Goal: Task Accomplishment & Management: Manage account settings

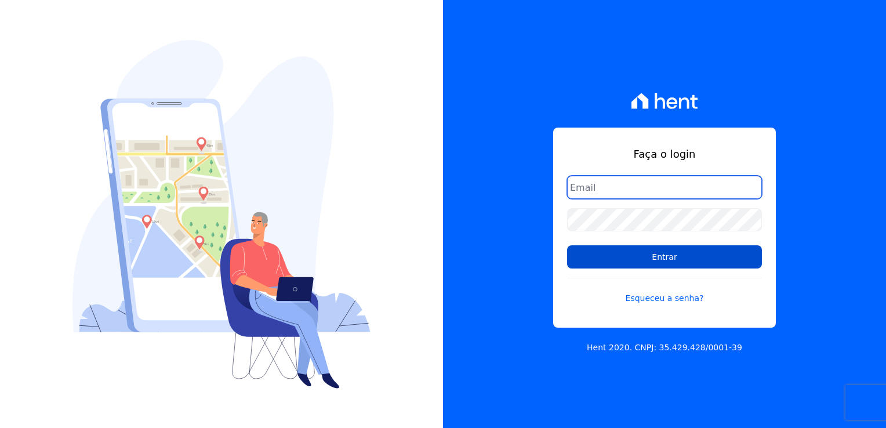
type input "kalil@apiceincorporadora.com.br"
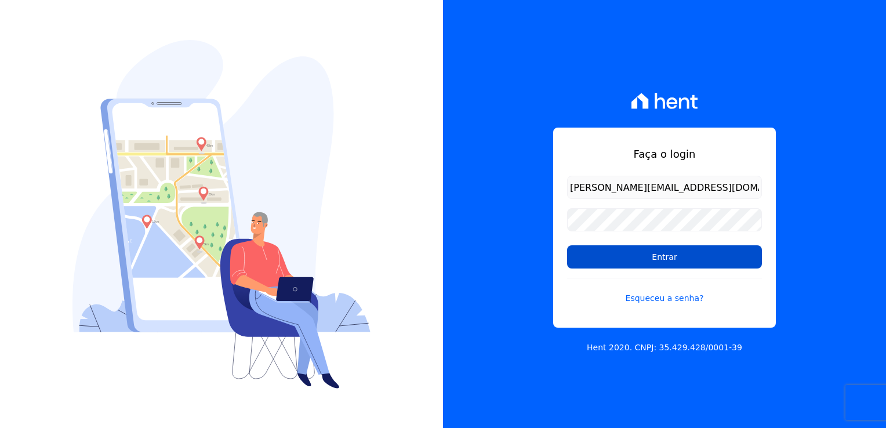
click at [639, 263] on input "Entrar" at bounding box center [664, 256] width 195 height 23
type input "[PERSON_NAME][EMAIL_ADDRESS][DOMAIN_NAME]"
click at [650, 250] on input "Entrar" at bounding box center [664, 256] width 195 height 23
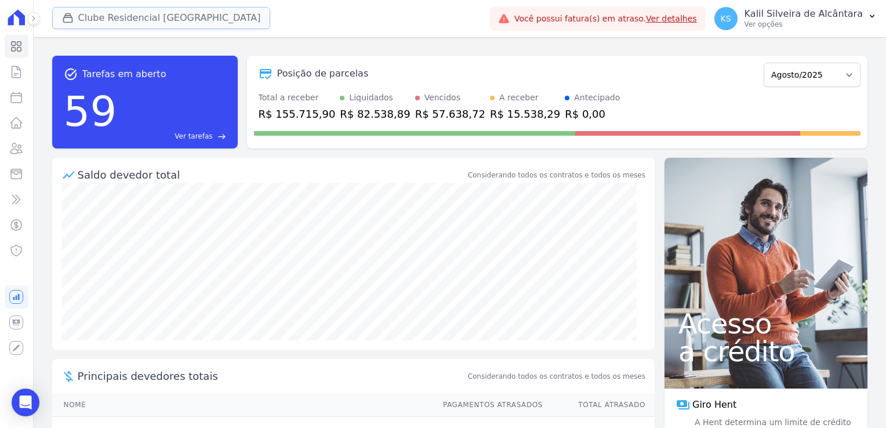
click at [95, 12] on button "Clube Residencial [GEOGRAPHIC_DATA]" at bounding box center [161, 18] width 219 height 22
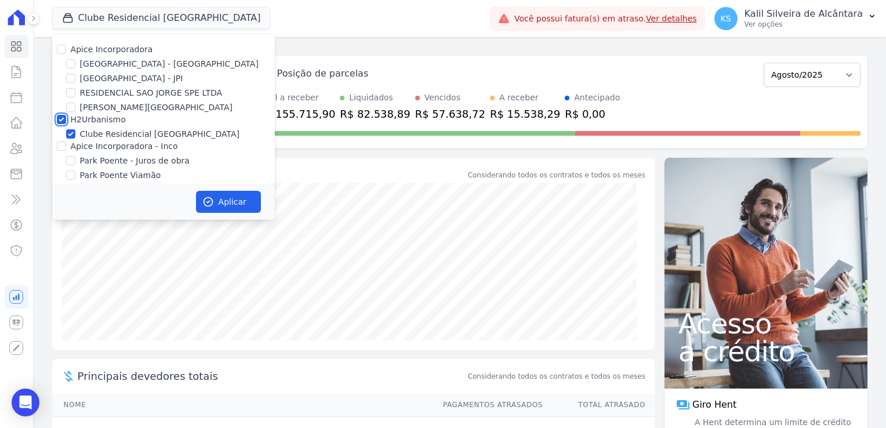
click at [63, 121] on input "H2Urbanismo" at bounding box center [61, 119] width 9 height 9
checkbox input "false"
click at [63, 150] on input "Apice Incorporadora - Inco" at bounding box center [61, 146] width 9 height 9
checkbox input "true"
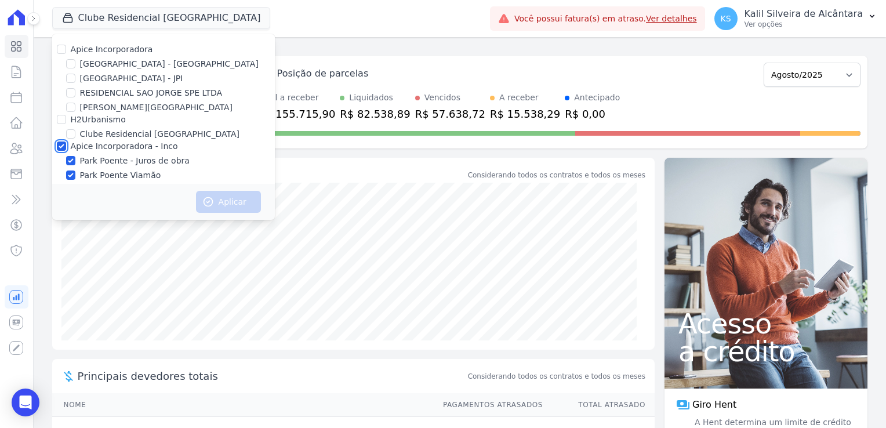
checkbox input "true"
click at [74, 63] on input "[GEOGRAPHIC_DATA] - [GEOGRAPHIC_DATA]" at bounding box center [70, 63] width 9 height 9
checkbox input "true"
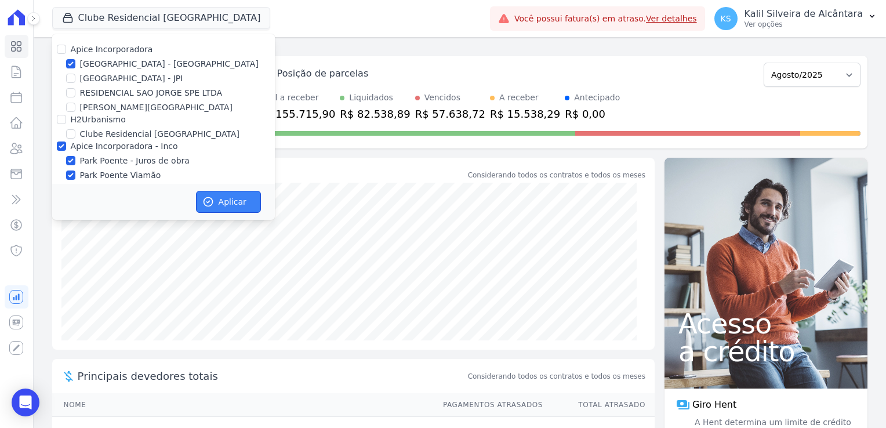
click at [205, 196] on icon "button" at bounding box center [208, 202] width 12 height 12
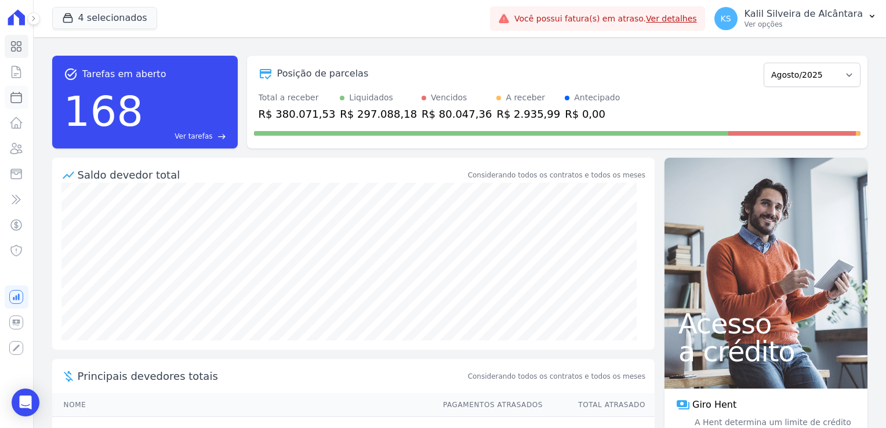
click at [18, 93] on icon at bounding box center [16, 98] width 14 height 14
select select
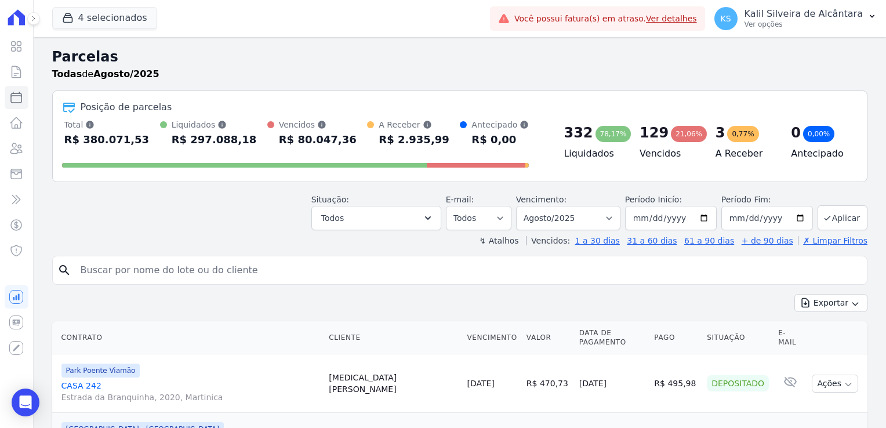
click at [185, 279] on input "search" at bounding box center [468, 270] width 789 height 23
type input "nelson"
select select
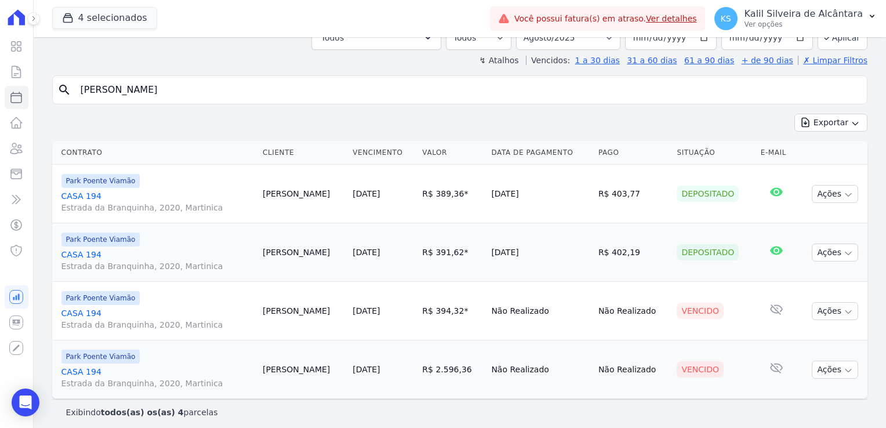
scroll to position [86, 0]
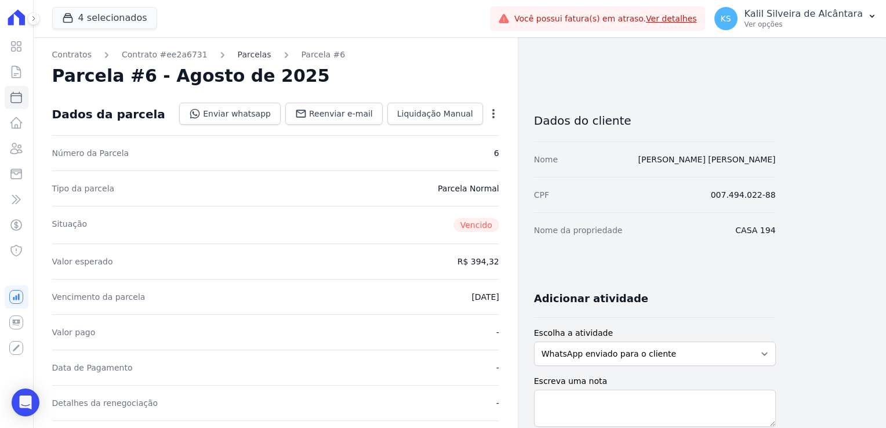
click at [238, 57] on link "Parcelas" at bounding box center [255, 55] width 34 height 12
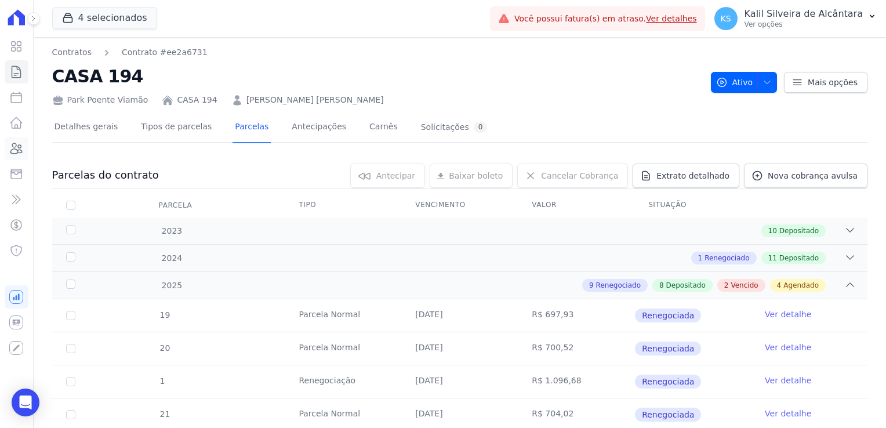
click at [16, 153] on icon at bounding box center [16, 149] width 14 height 14
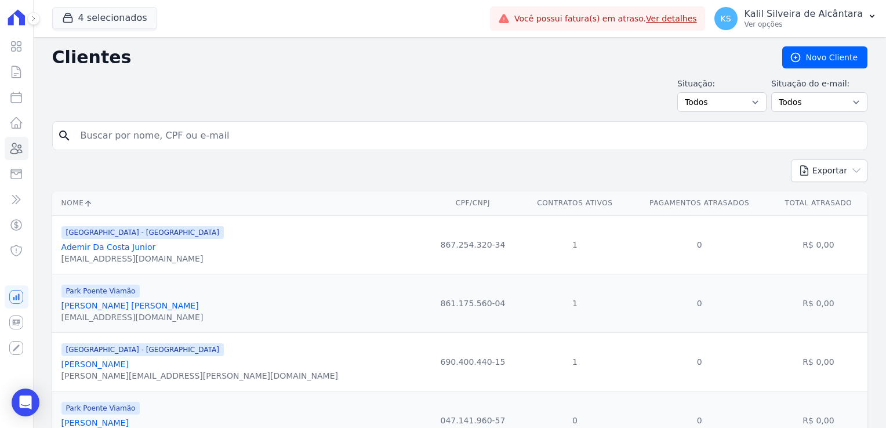
click at [142, 140] on input "search" at bounding box center [468, 135] width 789 height 23
type input "gabriel"
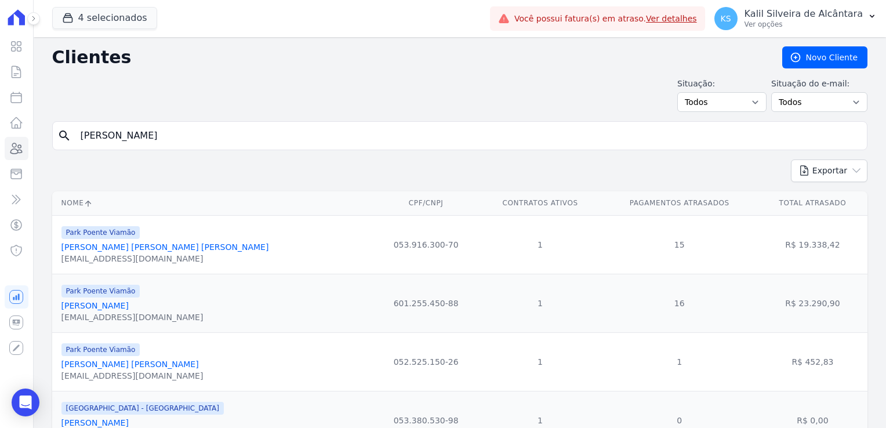
click at [142, 133] on input "gabriel" at bounding box center [468, 135] width 789 height 23
type input "gabriela ad"
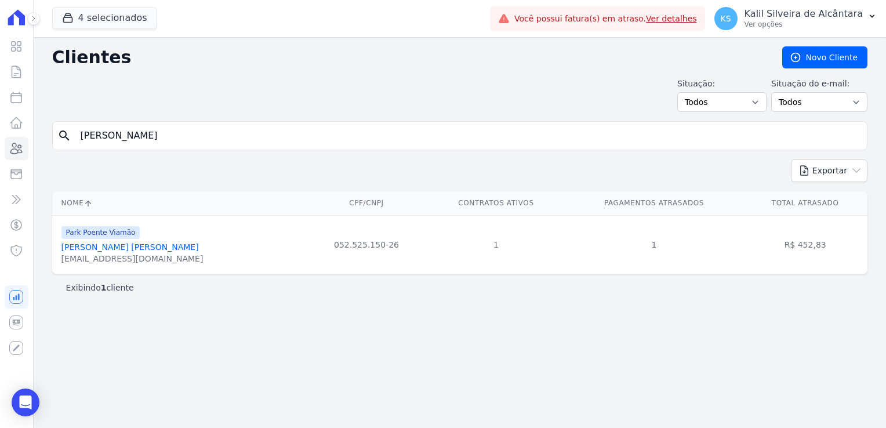
click at [163, 251] on link "Gabriela Adriana De Abreu Guedes" at bounding box center [129, 247] width 137 height 9
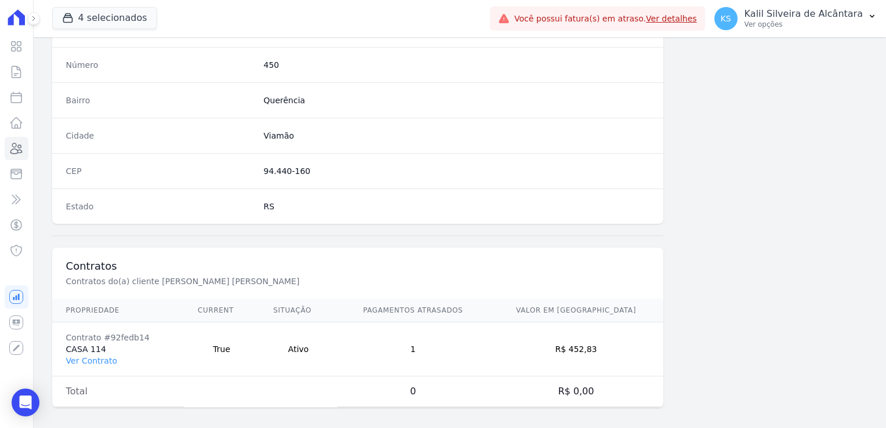
scroll to position [653, 0]
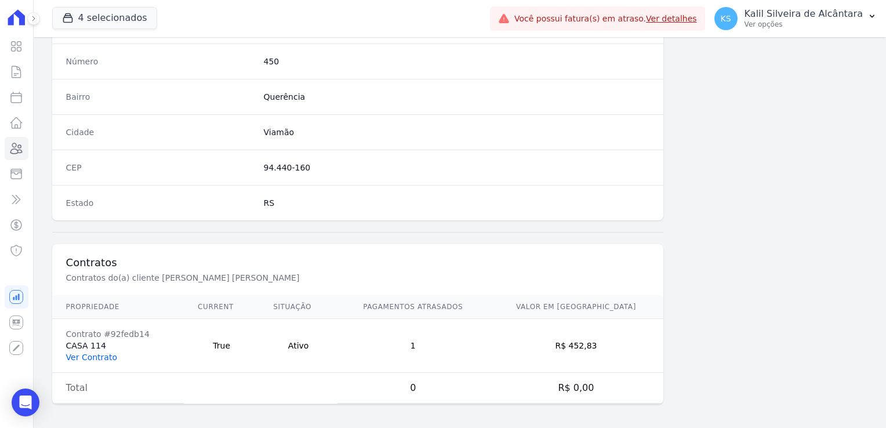
click at [100, 353] on link "Ver Contrato" at bounding box center [91, 357] width 51 height 9
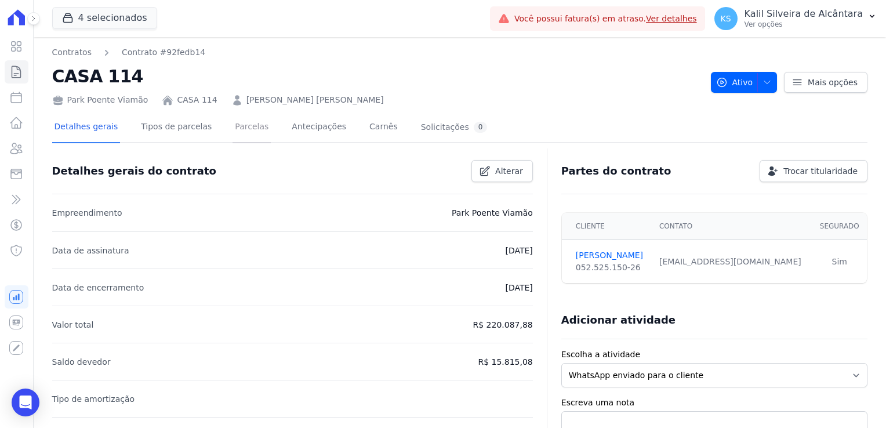
click at [244, 131] on link "Parcelas" at bounding box center [252, 128] width 38 height 31
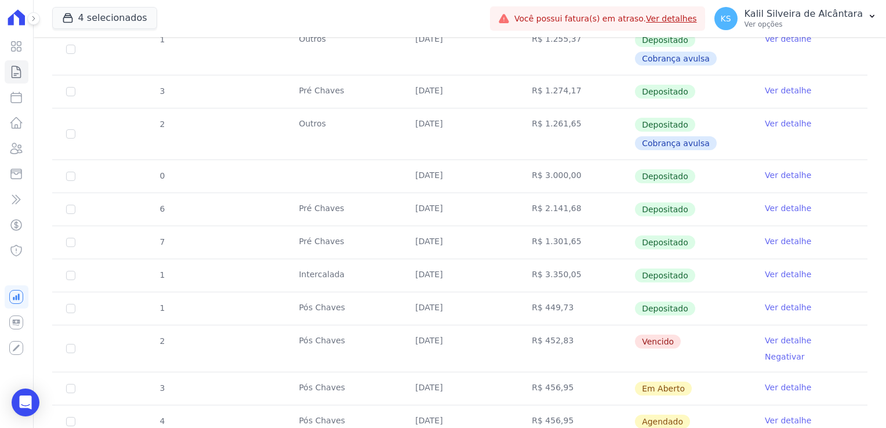
scroll to position [348, 0]
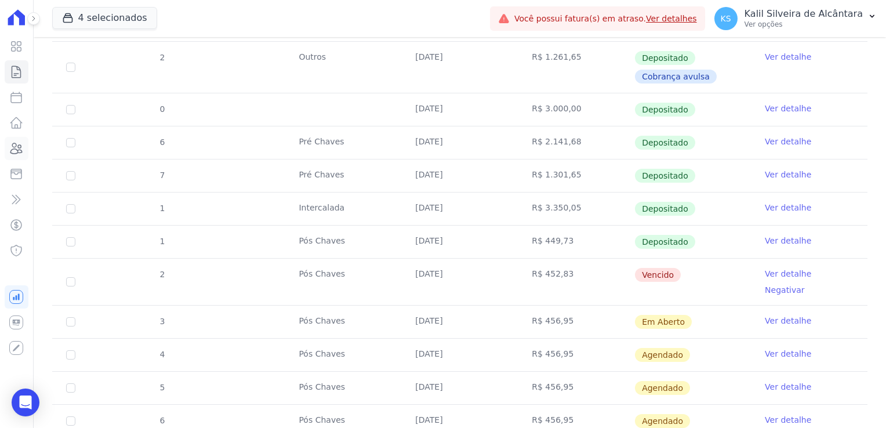
click at [19, 154] on icon at bounding box center [16, 149] width 14 height 14
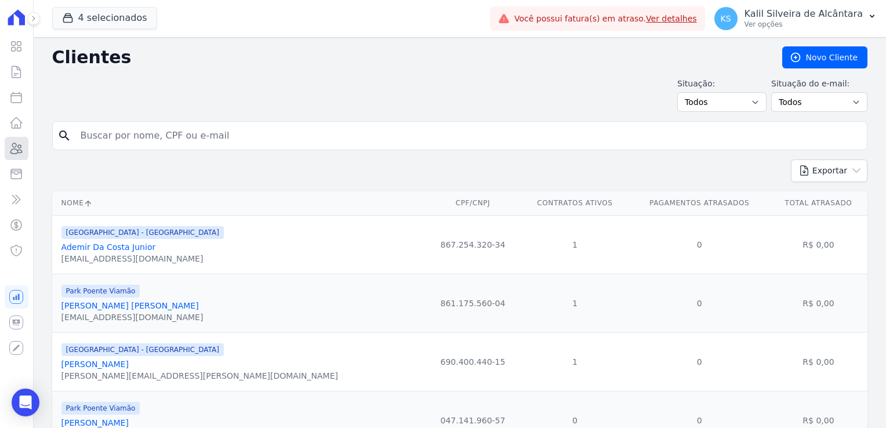
click at [14, 152] on icon at bounding box center [16, 149] width 14 height 14
click at [128, 140] on input "search" at bounding box center [468, 135] width 789 height 23
type input "thaise"
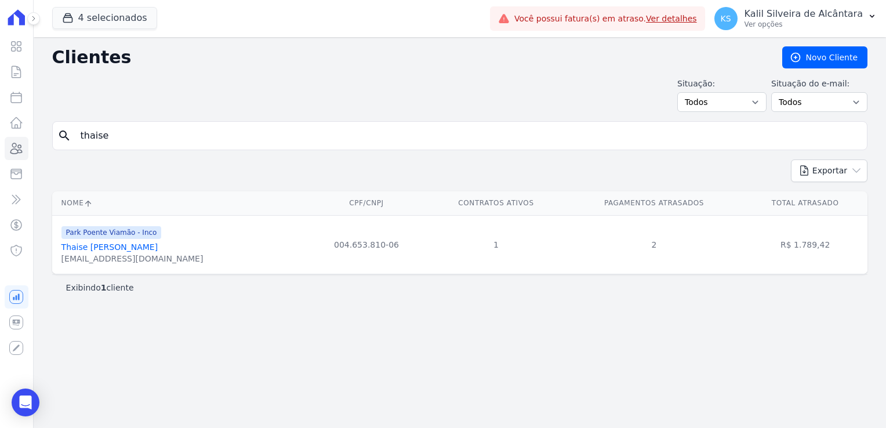
click at [148, 248] on link "Thaise Teresinha Coelho Da Silva" at bounding box center [109, 247] width 97 height 9
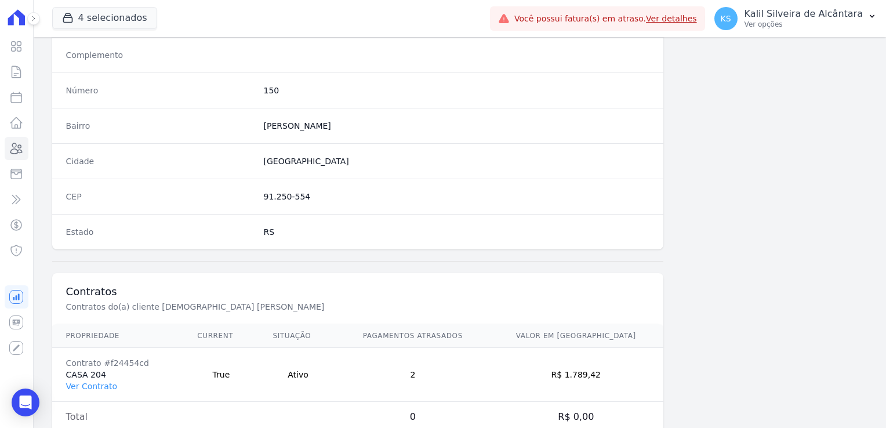
scroll to position [653, 0]
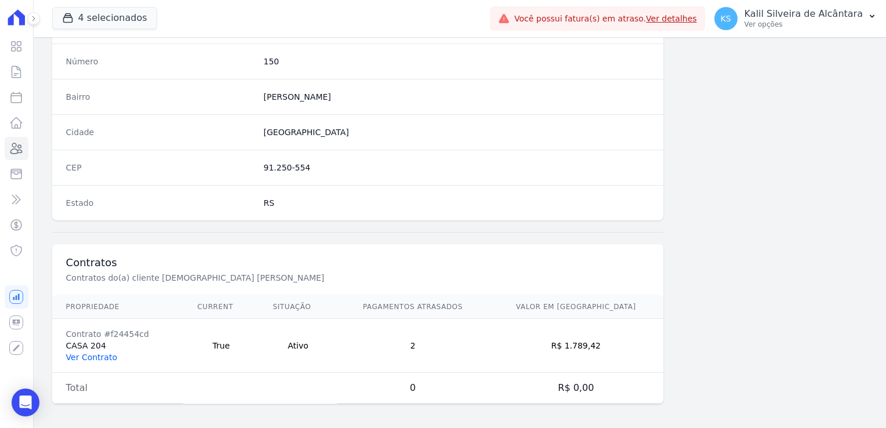
click at [95, 356] on link "Ver Contrato" at bounding box center [91, 357] width 51 height 9
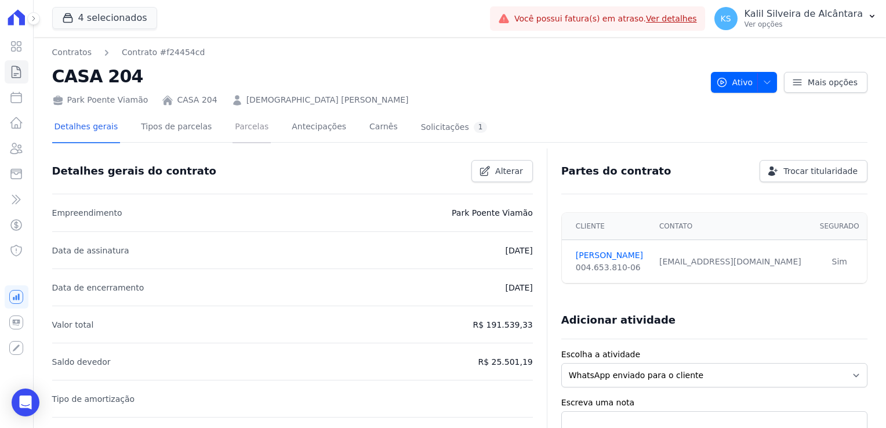
click at [233, 130] on link "Parcelas" at bounding box center [252, 128] width 38 height 31
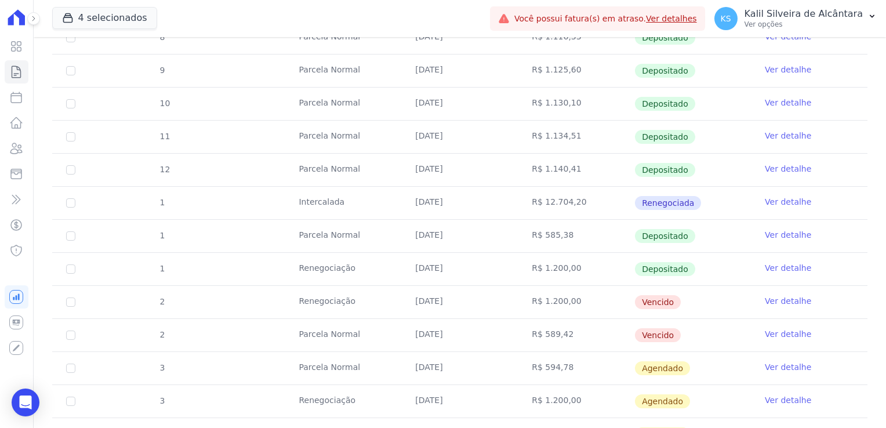
scroll to position [348, 0]
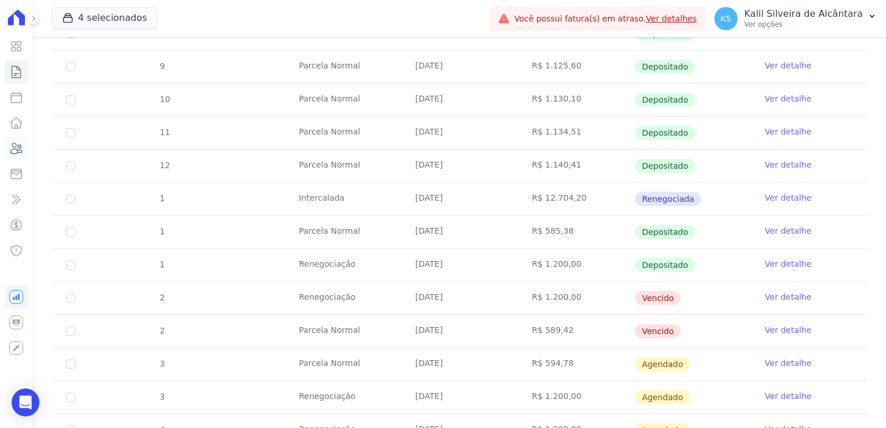
click at [21, 150] on icon at bounding box center [17, 148] width 12 height 10
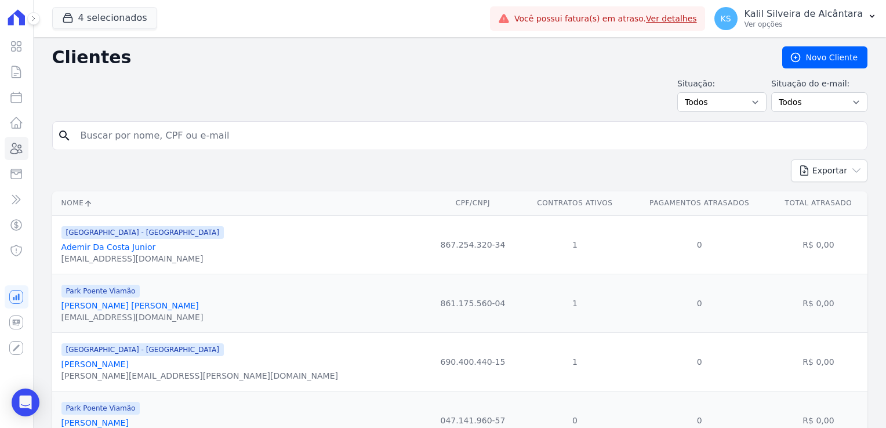
click at [133, 133] on input "search" at bounding box center [468, 135] width 789 height 23
type input "nelson"
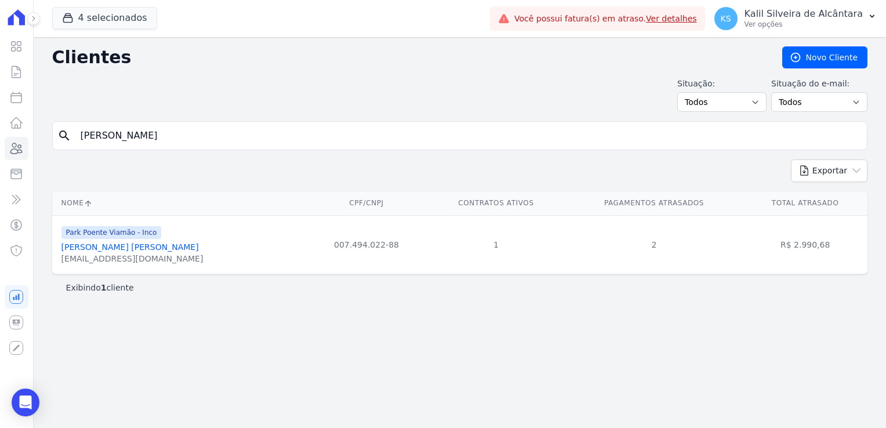
click at [150, 247] on link "Nelson Da Trindade Oliveira" at bounding box center [129, 247] width 137 height 9
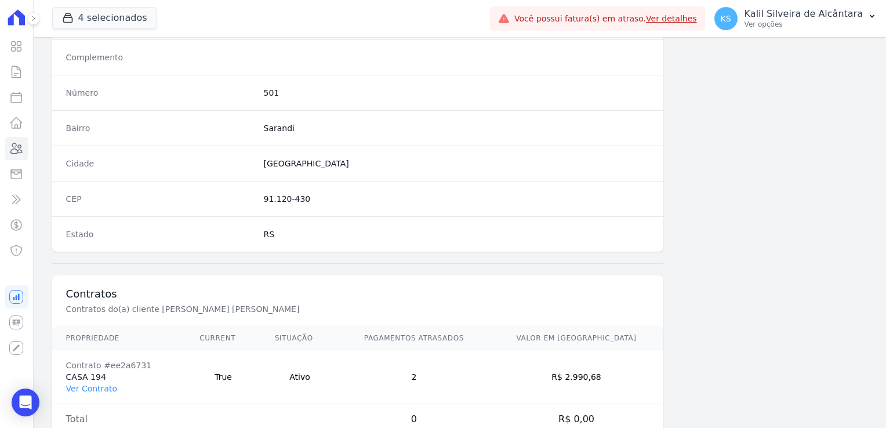
scroll to position [653, 0]
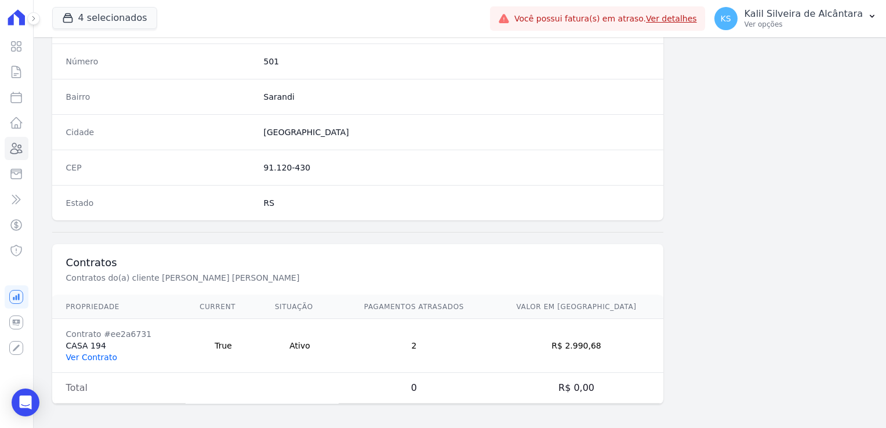
click at [87, 357] on link "Ver Contrato" at bounding box center [91, 357] width 51 height 9
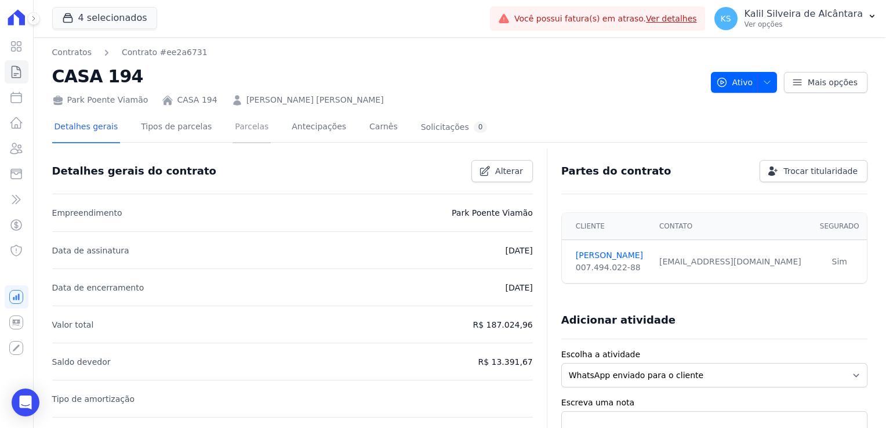
click at [237, 131] on link "Parcelas" at bounding box center [252, 128] width 38 height 31
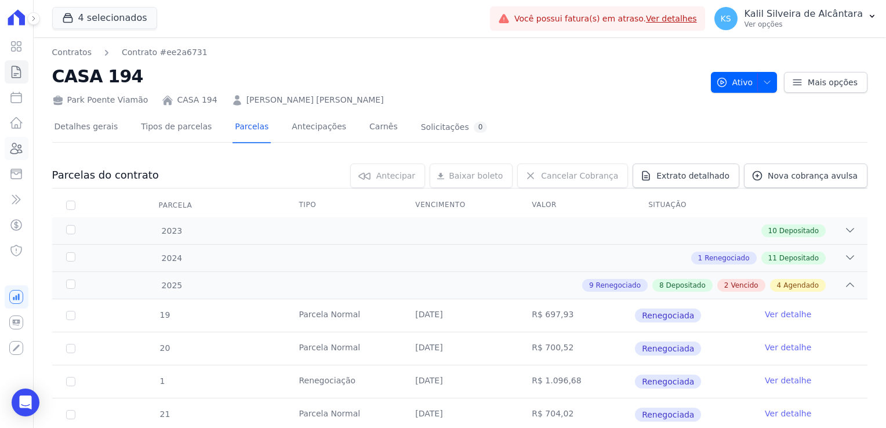
click at [20, 145] on icon at bounding box center [17, 148] width 12 height 10
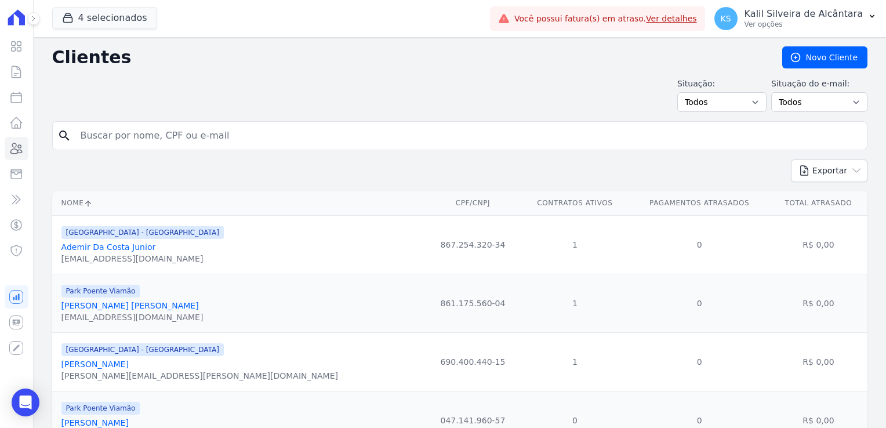
click at [147, 139] on input "search" at bounding box center [468, 135] width 789 height 23
type input "miguel"
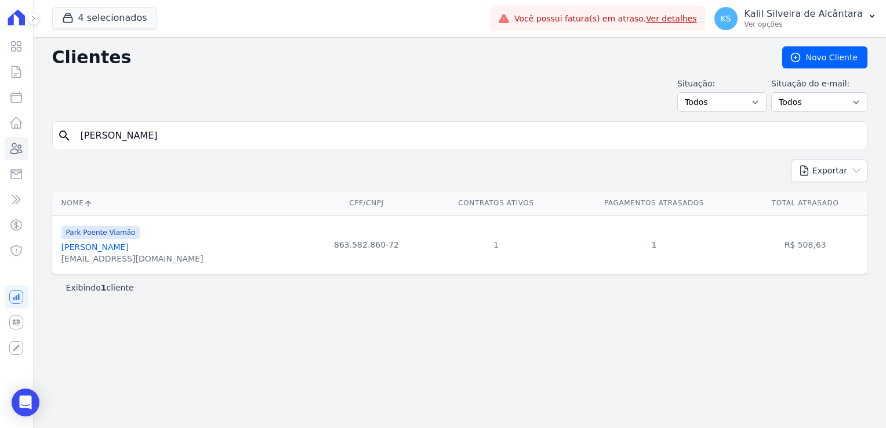
click at [129, 251] on link "Miguel Jurandir Da Silva Junior" at bounding box center [94, 247] width 67 height 9
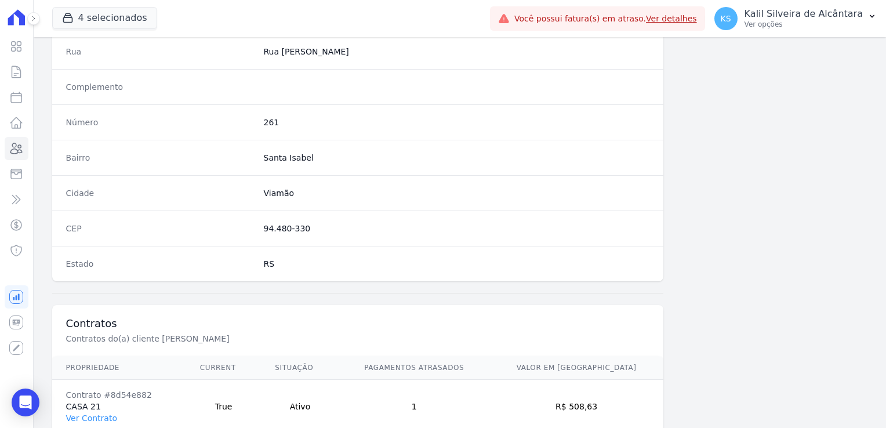
scroll to position [653, 0]
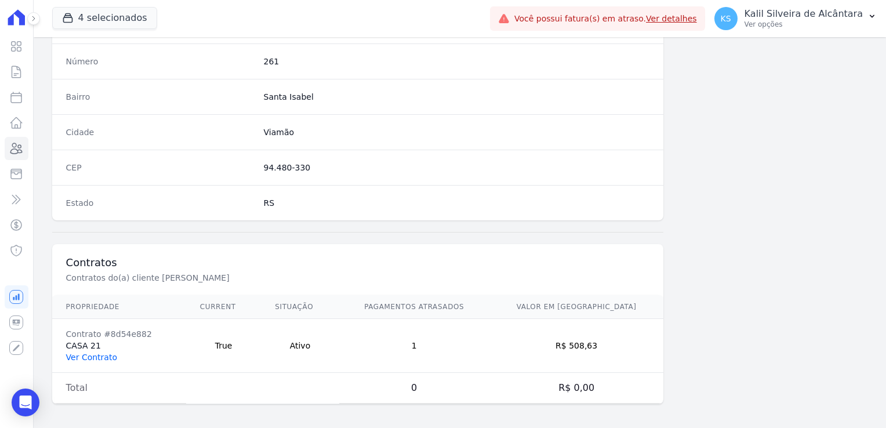
click at [93, 354] on link "Ver Contrato" at bounding box center [91, 357] width 51 height 9
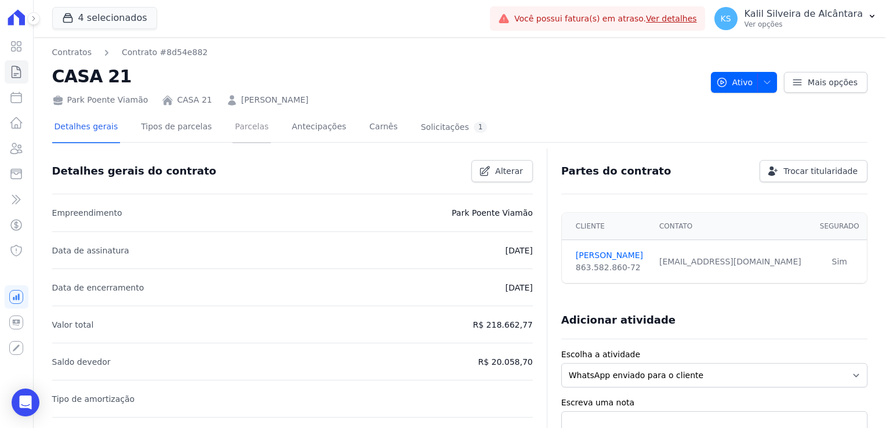
click at [237, 136] on link "Parcelas" at bounding box center [252, 128] width 38 height 31
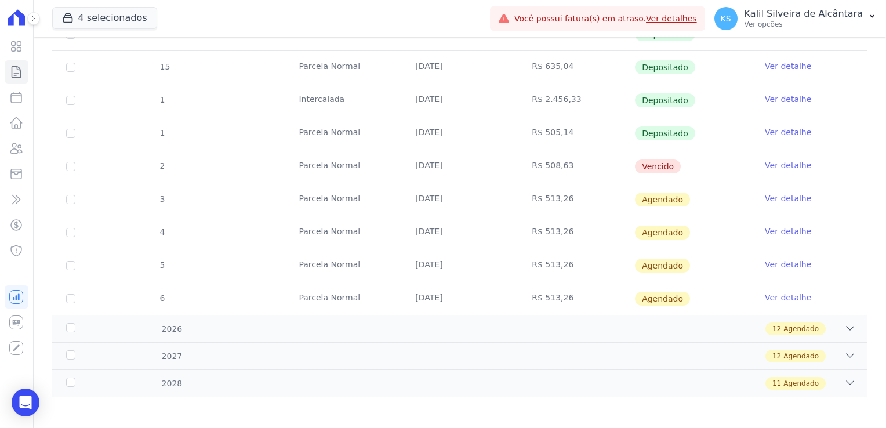
scroll to position [387, 0]
click at [794, 167] on link "Ver detalhe" at bounding box center [788, 165] width 46 height 12
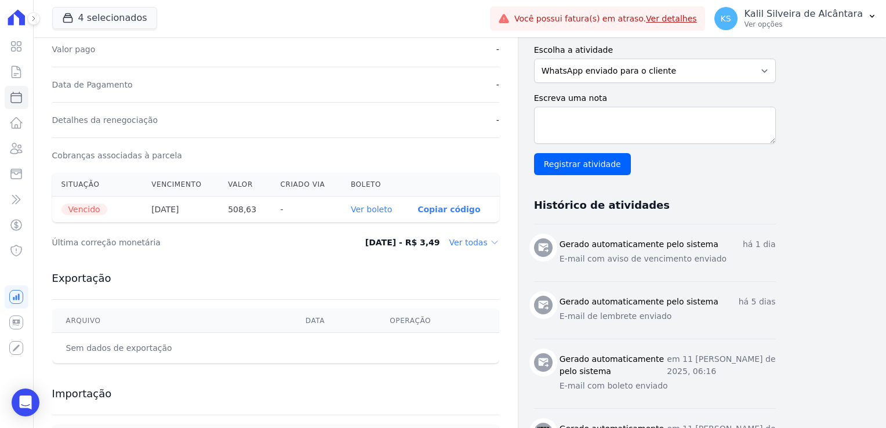
scroll to position [290, 0]
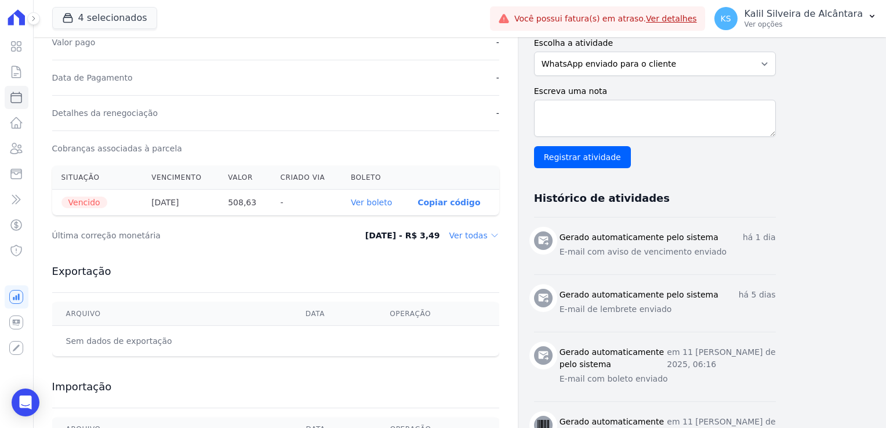
click at [391, 205] on link "Ver boleto" at bounding box center [371, 202] width 41 height 9
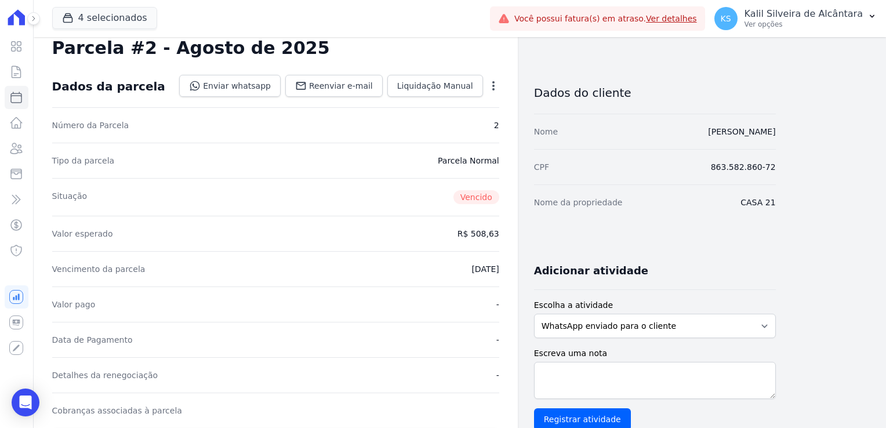
scroll to position [0, 0]
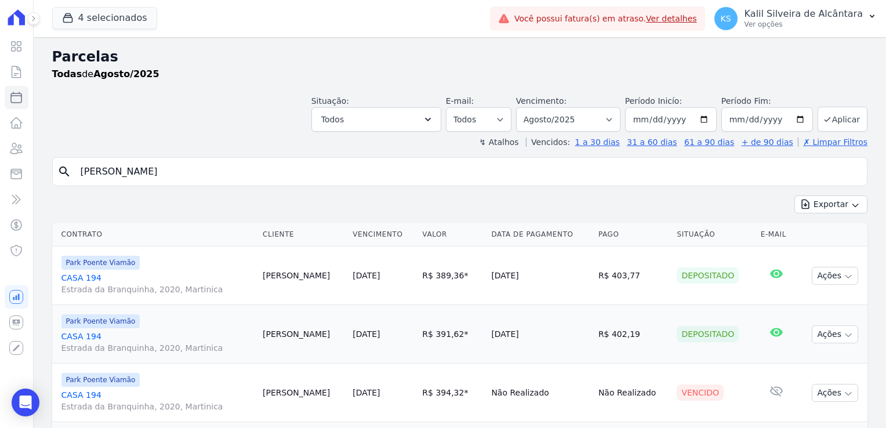
select select
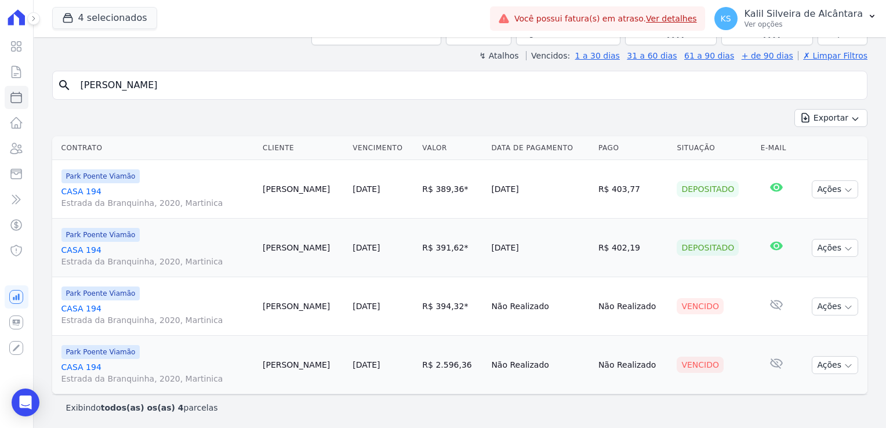
drag, startPoint x: 89, startPoint y: 86, endPoint x: 67, endPoint y: 86, distance: 22.0
click at [81, 86] on input "nelson" at bounding box center [468, 85] width 789 height 23
type input "rafael"
select select
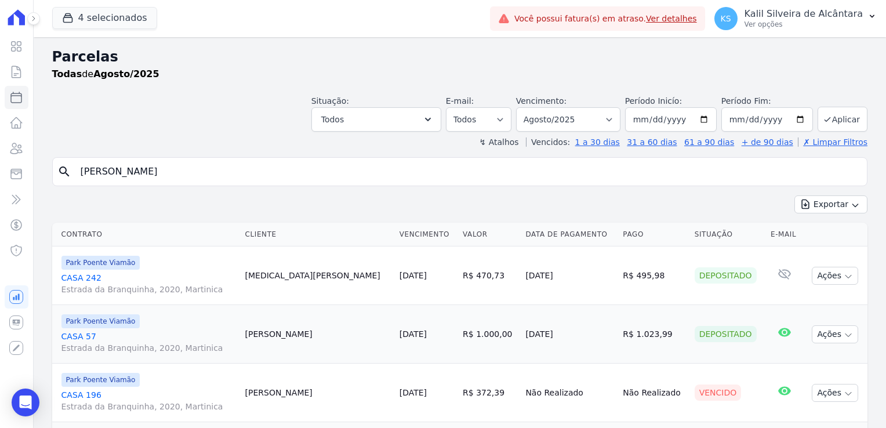
click at [154, 176] on input "rafael" at bounding box center [468, 171] width 789 height 23
select select
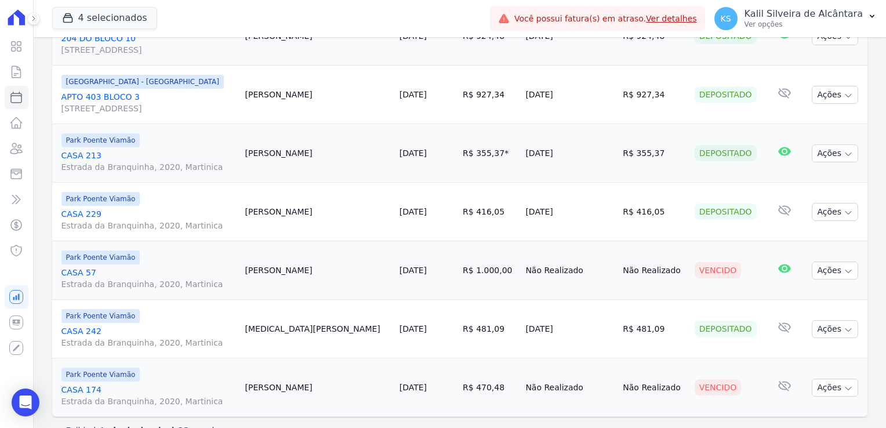
scroll to position [555, 0]
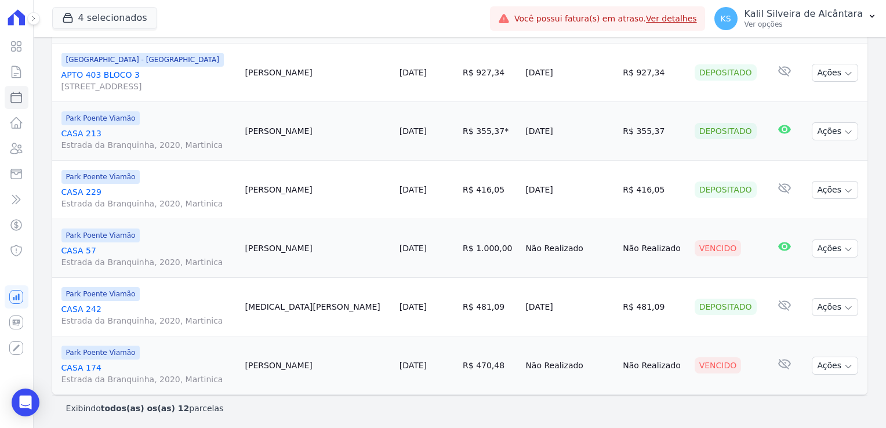
click at [79, 249] on link "CASA 57 Estrada da Branquinha, 2020, Martinica" at bounding box center [148, 256] width 175 height 23
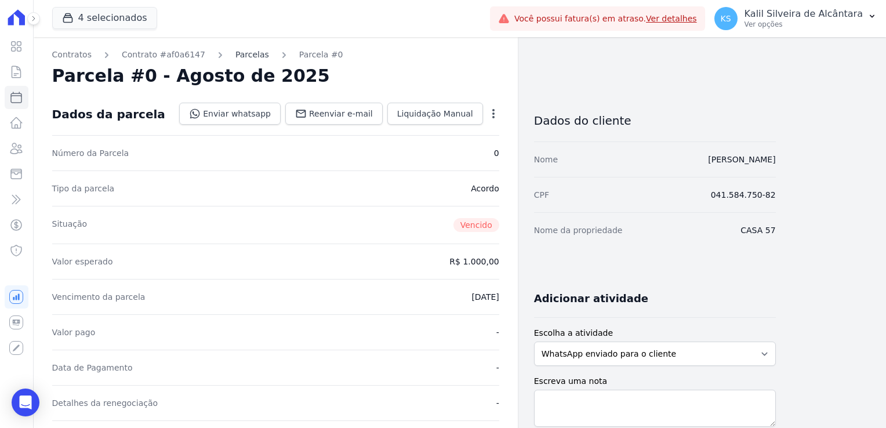
click at [236, 57] on link "Parcelas" at bounding box center [253, 55] width 34 height 12
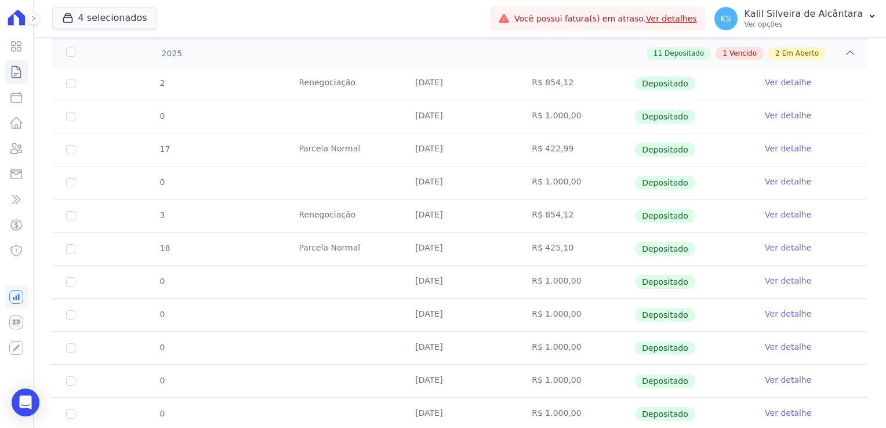
scroll to position [366, 0]
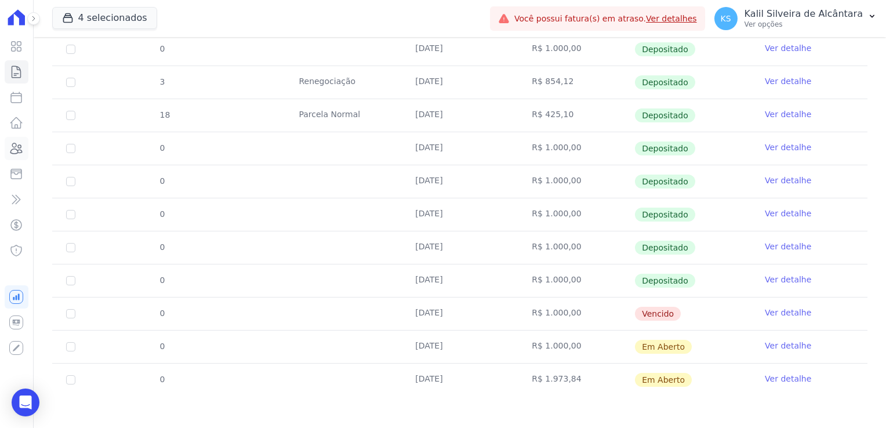
click at [19, 150] on icon at bounding box center [17, 148] width 12 height 10
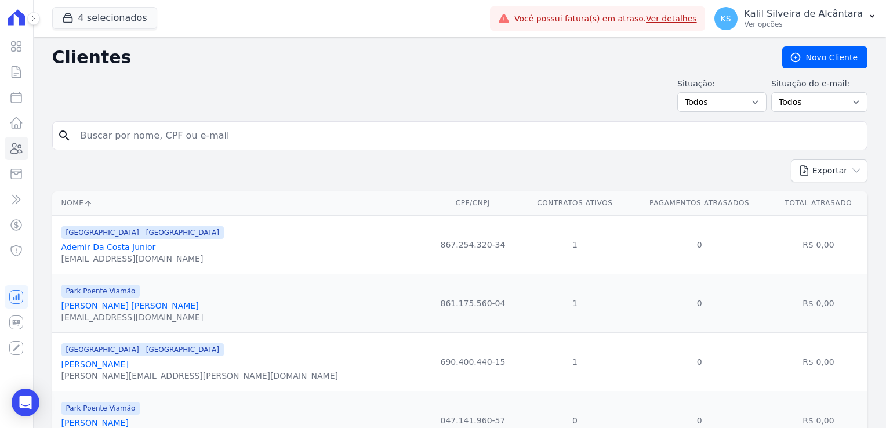
click at [97, 136] on input "search" at bounding box center [468, 135] width 789 height 23
type input "robson"
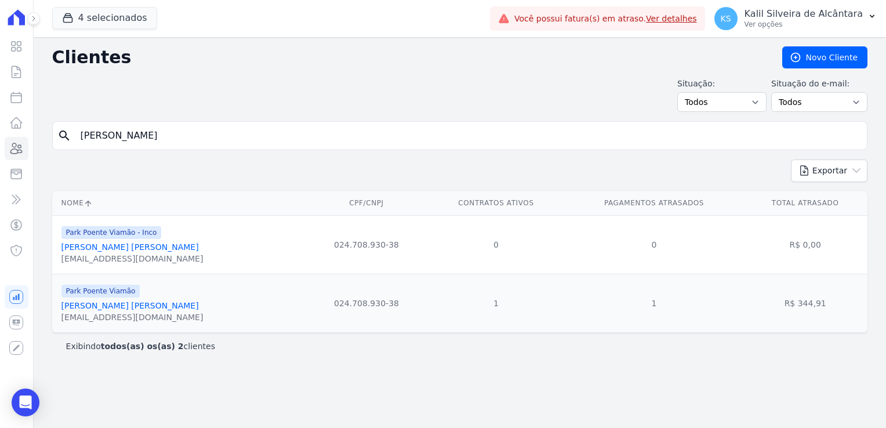
click at [111, 306] on link "Robson Santos Ramos" at bounding box center [129, 305] width 137 height 9
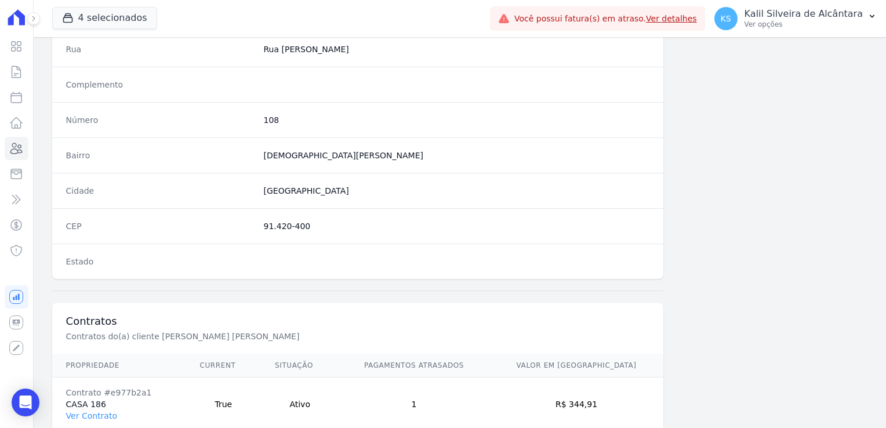
scroll to position [653, 0]
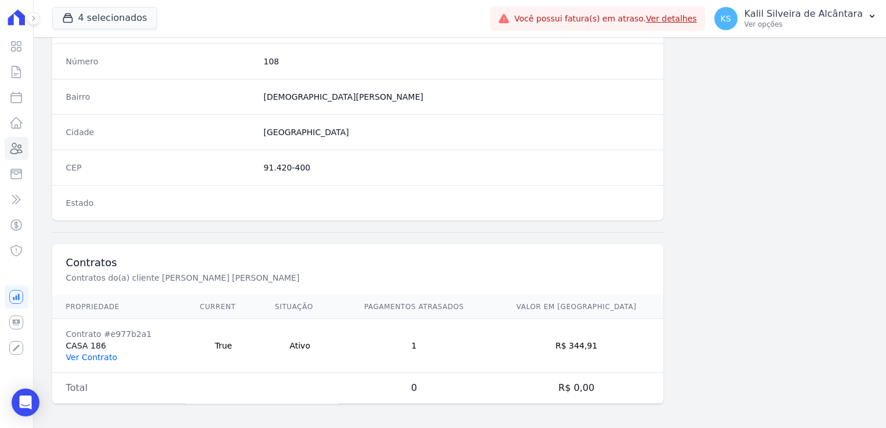
click at [96, 353] on link "Ver Contrato" at bounding box center [91, 357] width 51 height 9
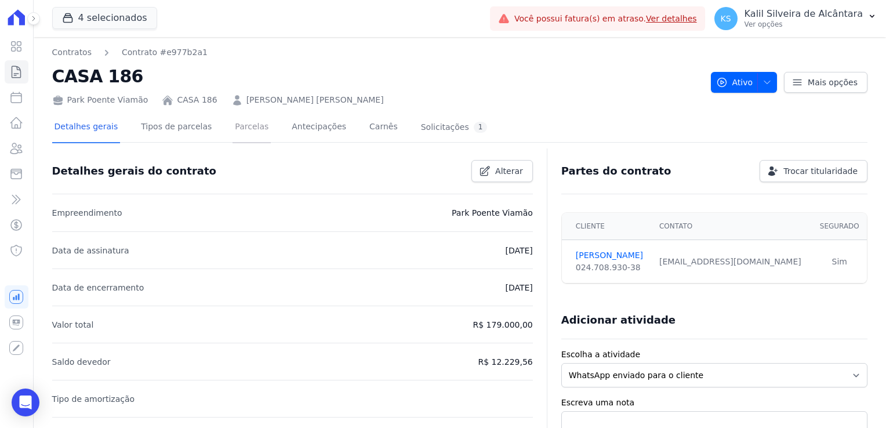
click at [233, 137] on link "Parcelas" at bounding box center [252, 128] width 38 height 31
click at [248, 136] on link "Parcelas" at bounding box center [252, 128] width 38 height 31
click at [240, 129] on link "Parcelas" at bounding box center [252, 128] width 38 height 31
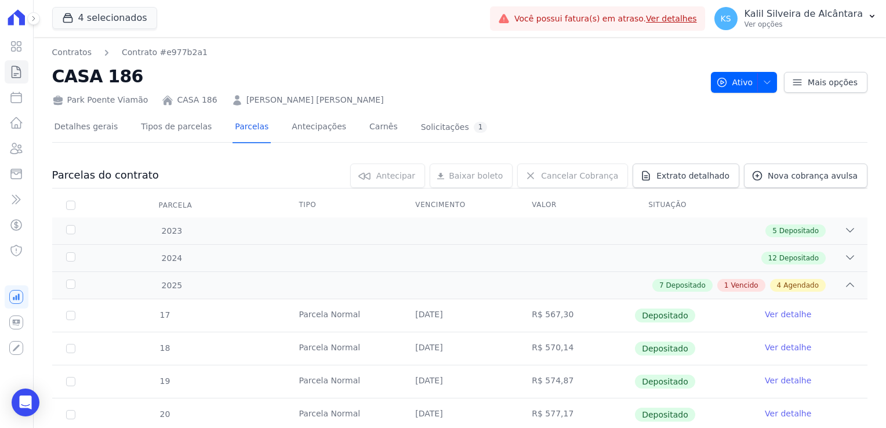
click at [786, 253] on span "Depositado" at bounding box center [799, 258] width 39 height 10
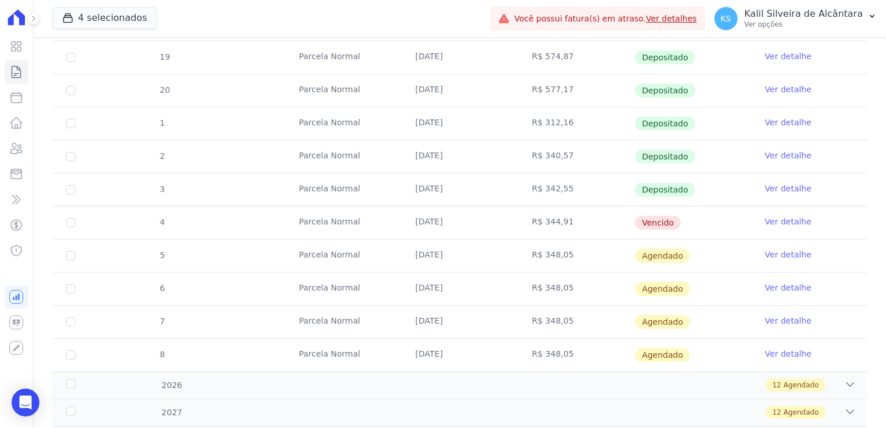
scroll to position [776, 0]
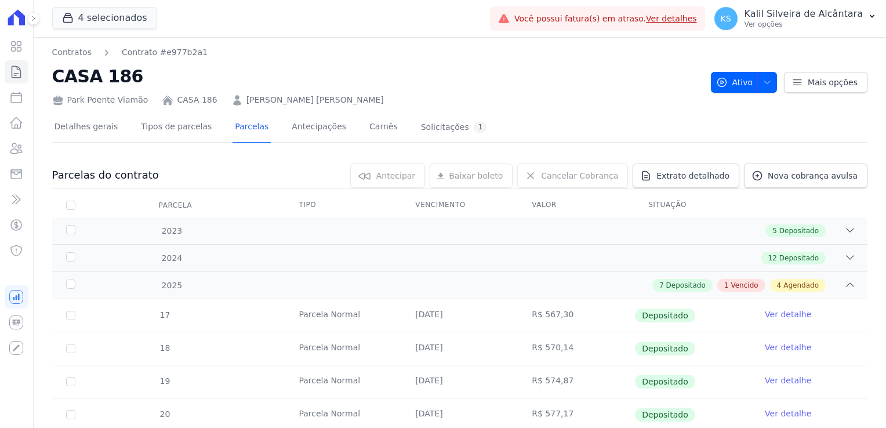
click at [255, 102] on link "ROBSON SANTOS RAMOS" at bounding box center [315, 100] width 137 height 12
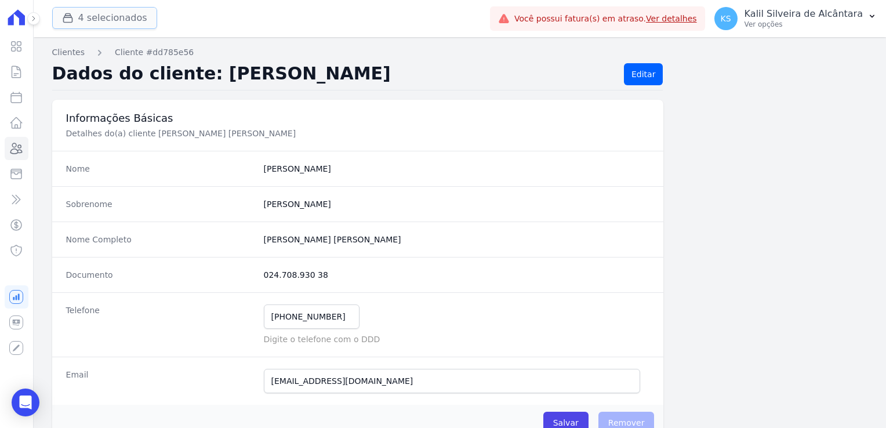
click at [110, 25] on button "4 selecionados" at bounding box center [104, 18] width 105 height 22
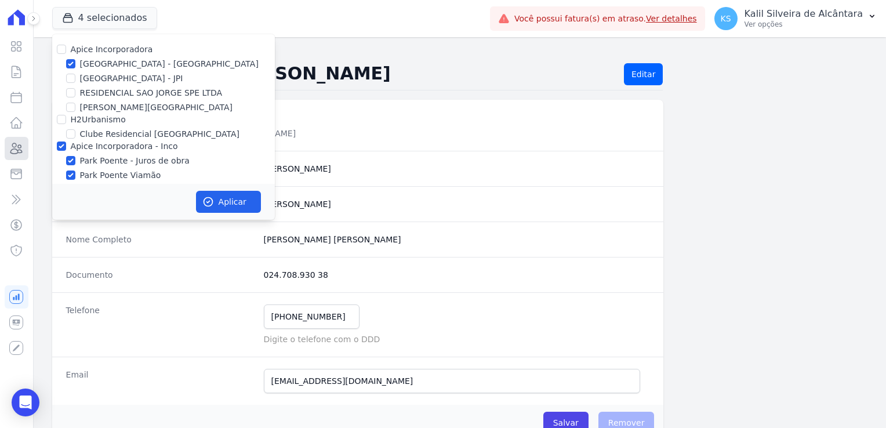
click at [24, 153] on link "Clientes" at bounding box center [17, 148] width 24 height 23
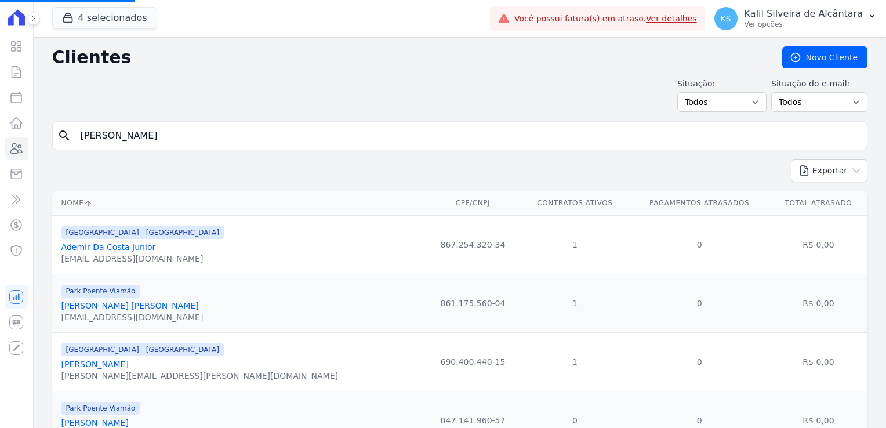
click at [137, 132] on input "robson" at bounding box center [468, 135] width 789 height 23
type input "r"
type input "alysson"
click at [155, 151] on form "search" at bounding box center [460, 140] width 816 height 38
click at [158, 139] on input "search" at bounding box center [468, 135] width 789 height 23
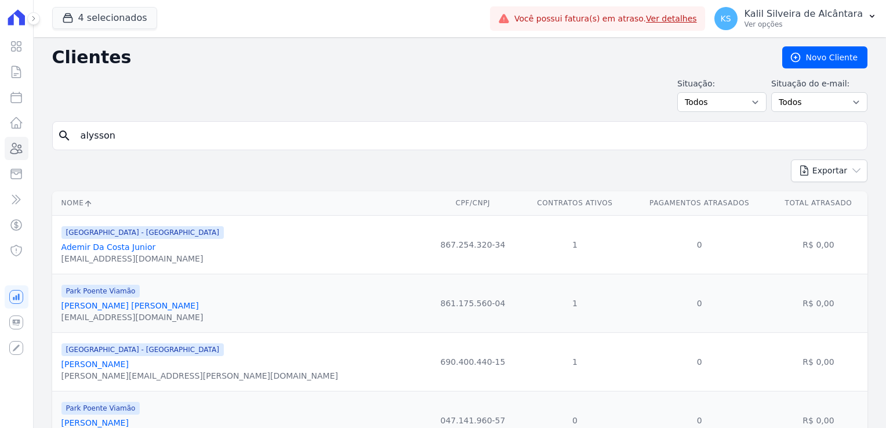
type input "alysson"
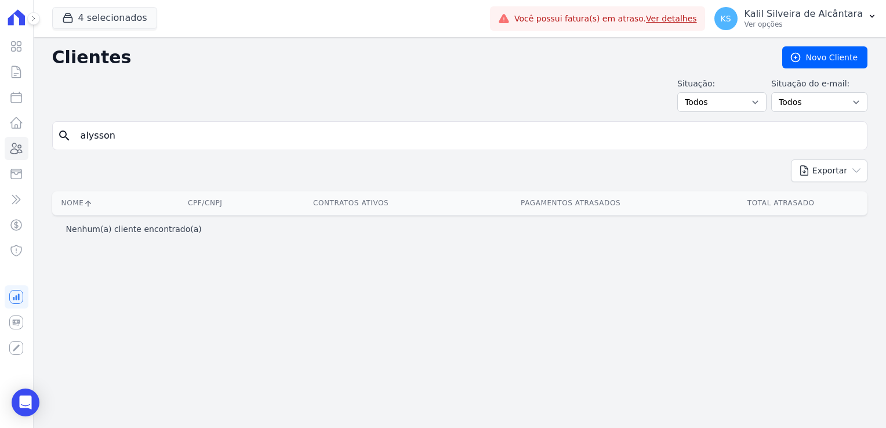
click at [57, 161] on div "Clientes Novo Cliente Situação: Todos Adimplentes Inadimplentes Situação do e-m…" at bounding box center [460, 232] width 853 height 391
type input "aly"
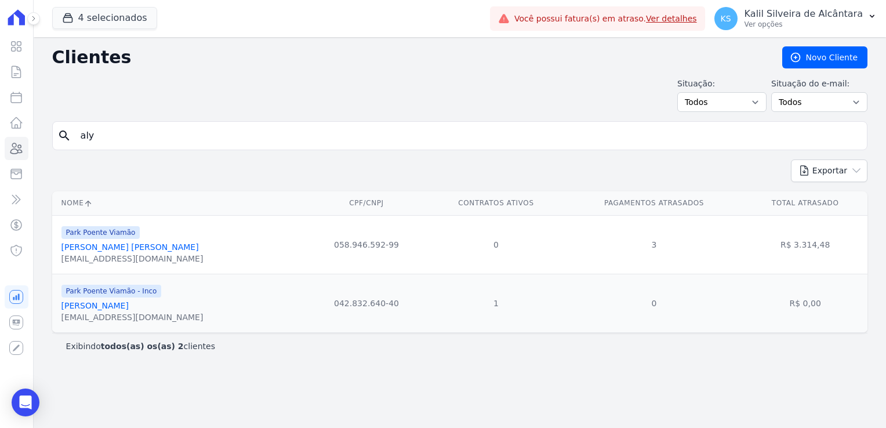
click at [142, 250] on link "[PERSON_NAME] [PERSON_NAME]" at bounding box center [129, 247] width 137 height 9
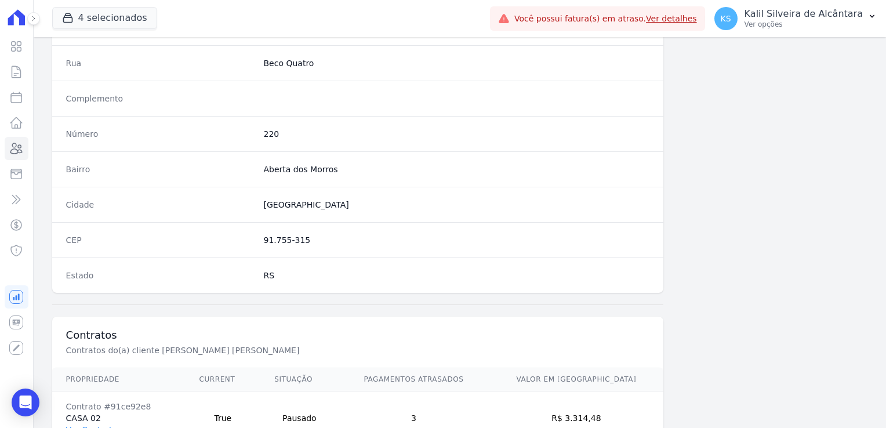
scroll to position [653, 0]
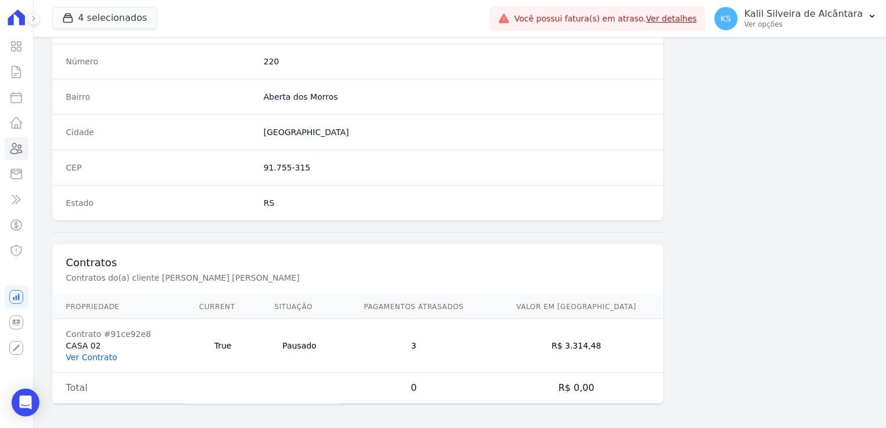
click at [98, 353] on link "Ver Contrato" at bounding box center [91, 357] width 51 height 9
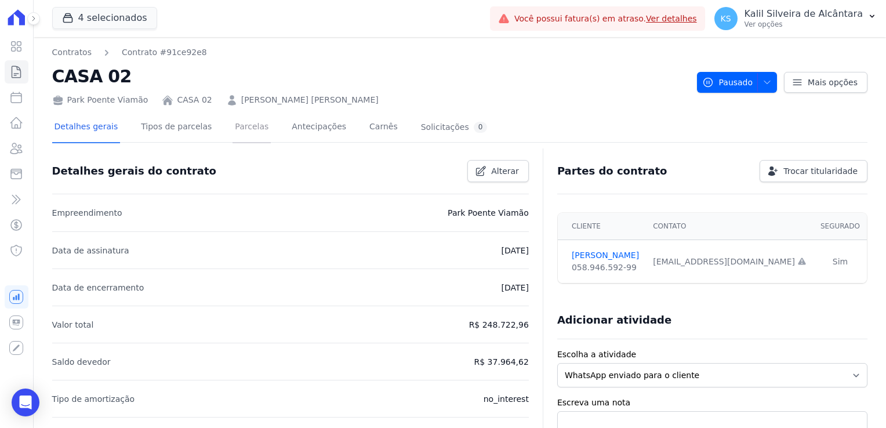
click at [236, 124] on link "Parcelas" at bounding box center [252, 128] width 38 height 31
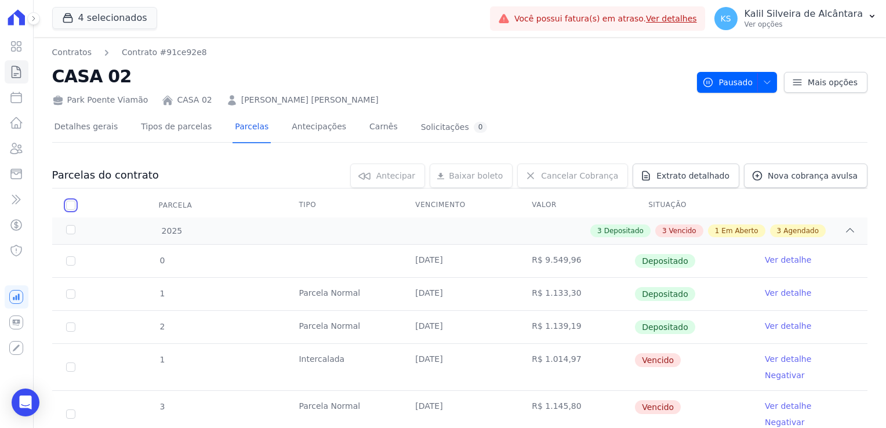
click at [70, 204] on input "checkbox" at bounding box center [70, 205] width 9 height 9
checkbox input "true"
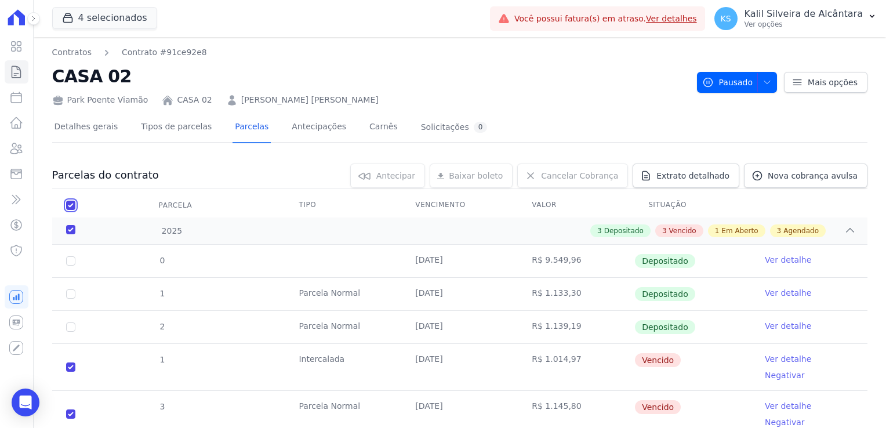
checkbox input "true"
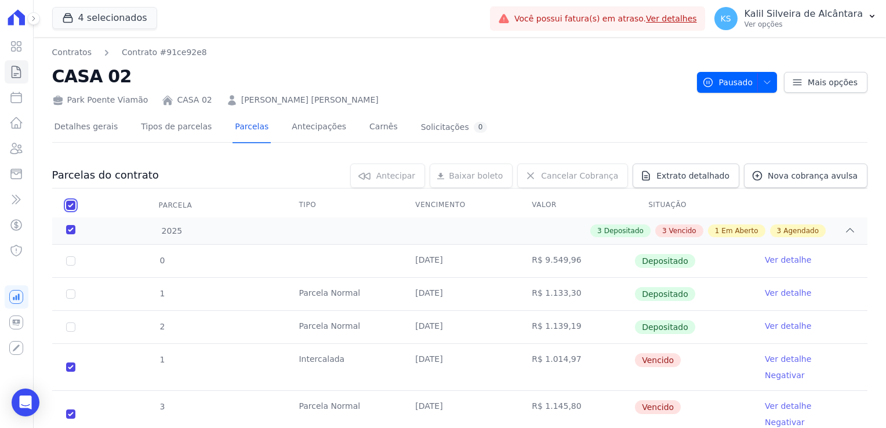
checkbox input "true"
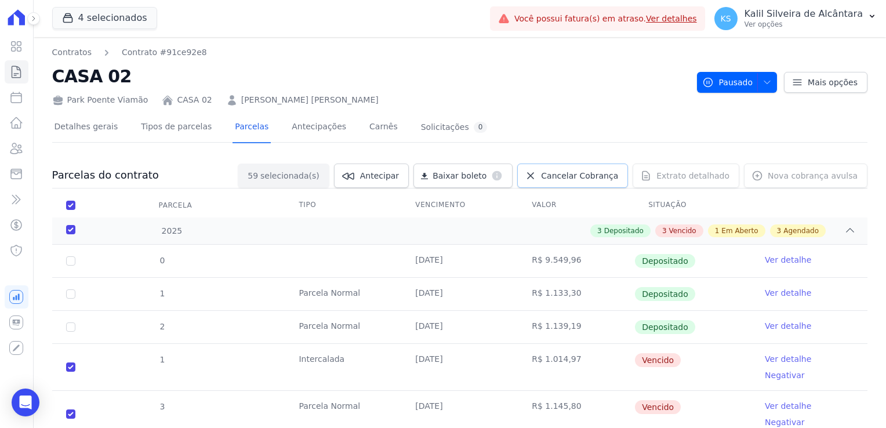
click at [601, 180] on span "Cancelar Cobrança" at bounding box center [579, 176] width 77 height 12
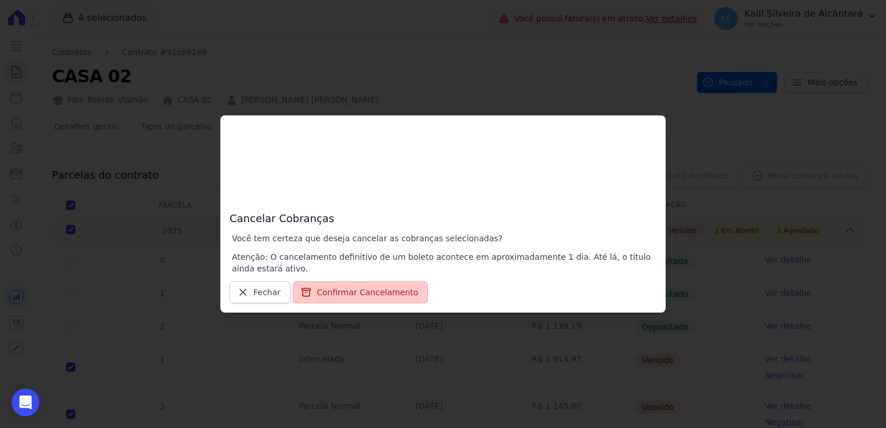
click at [343, 289] on button "Confirmar Cancelamento" at bounding box center [360, 292] width 135 height 22
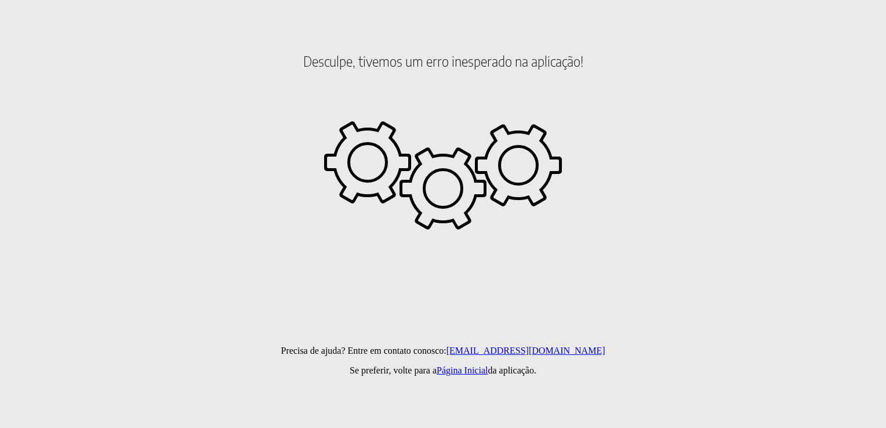
click at [362, 132] on html "Desculpe, tivemos um erro inesperado na aplicação! Precisa de ajuda? Entre em c…" at bounding box center [443, 66] width 886 height 132
click at [392, 132] on html "Desculpe, tivemos um erro inesperado na aplicação! Precisa de ajuda? Entre em c…" at bounding box center [443, 66] width 886 height 132
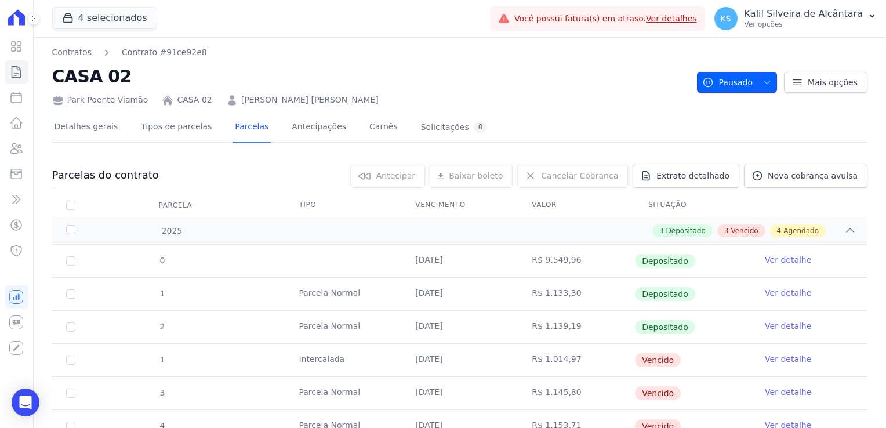
click at [731, 80] on span "Pausado" at bounding box center [728, 82] width 50 height 21
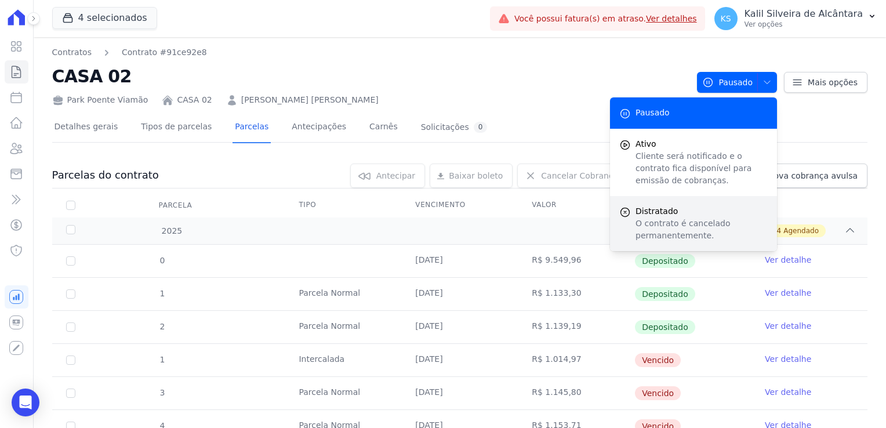
click at [659, 225] on p "O contrato é cancelado permanentemente." at bounding box center [702, 230] width 132 height 24
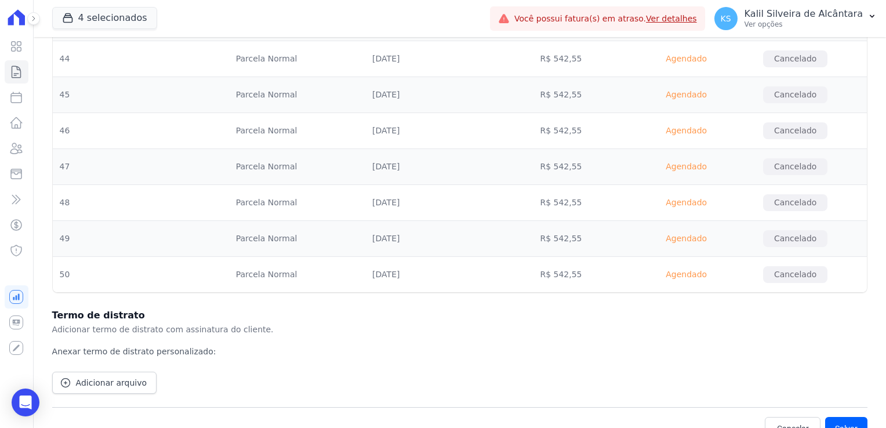
scroll to position [2234, 0]
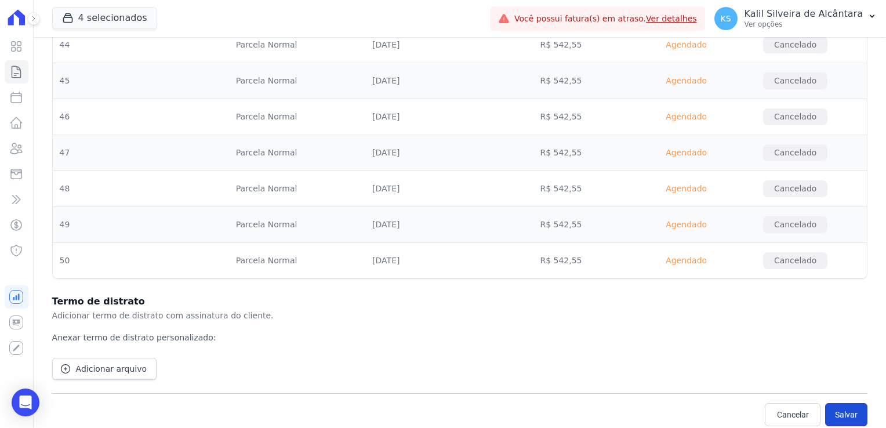
click at [841, 403] on button "Salvar" at bounding box center [847, 414] width 42 height 23
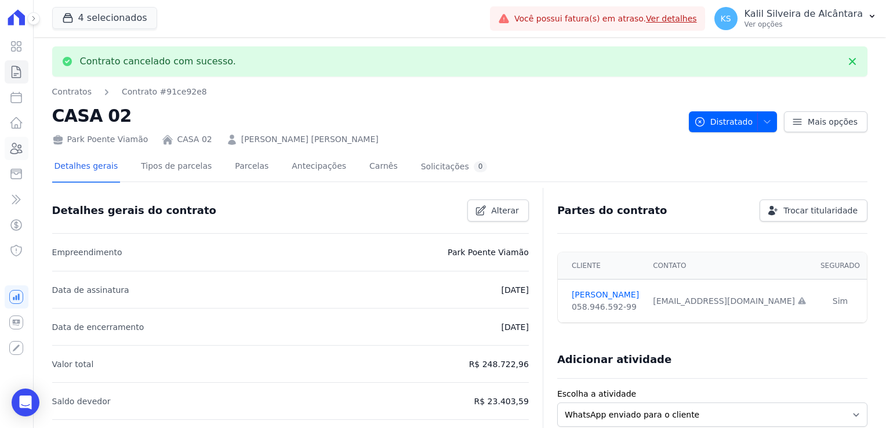
click at [19, 154] on icon at bounding box center [16, 149] width 14 height 14
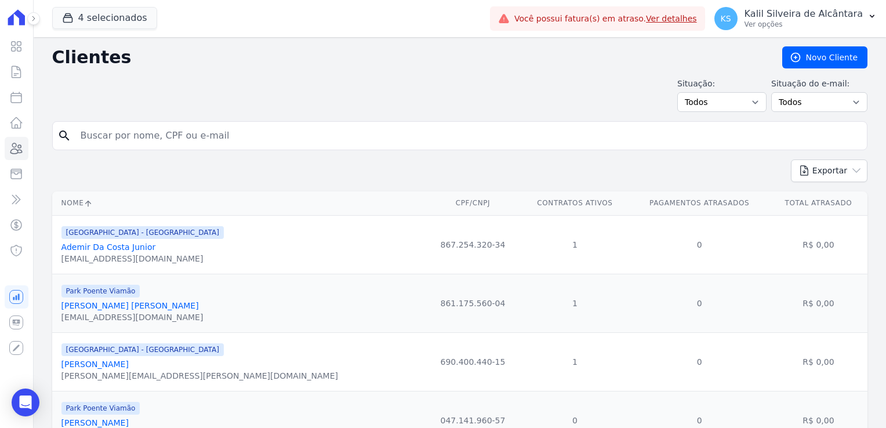
click at [521, 354] on td "1" at bounding box center [575, 361] width 109 height 59
